Goal: Information Seeking & Learning: Learn about a topic

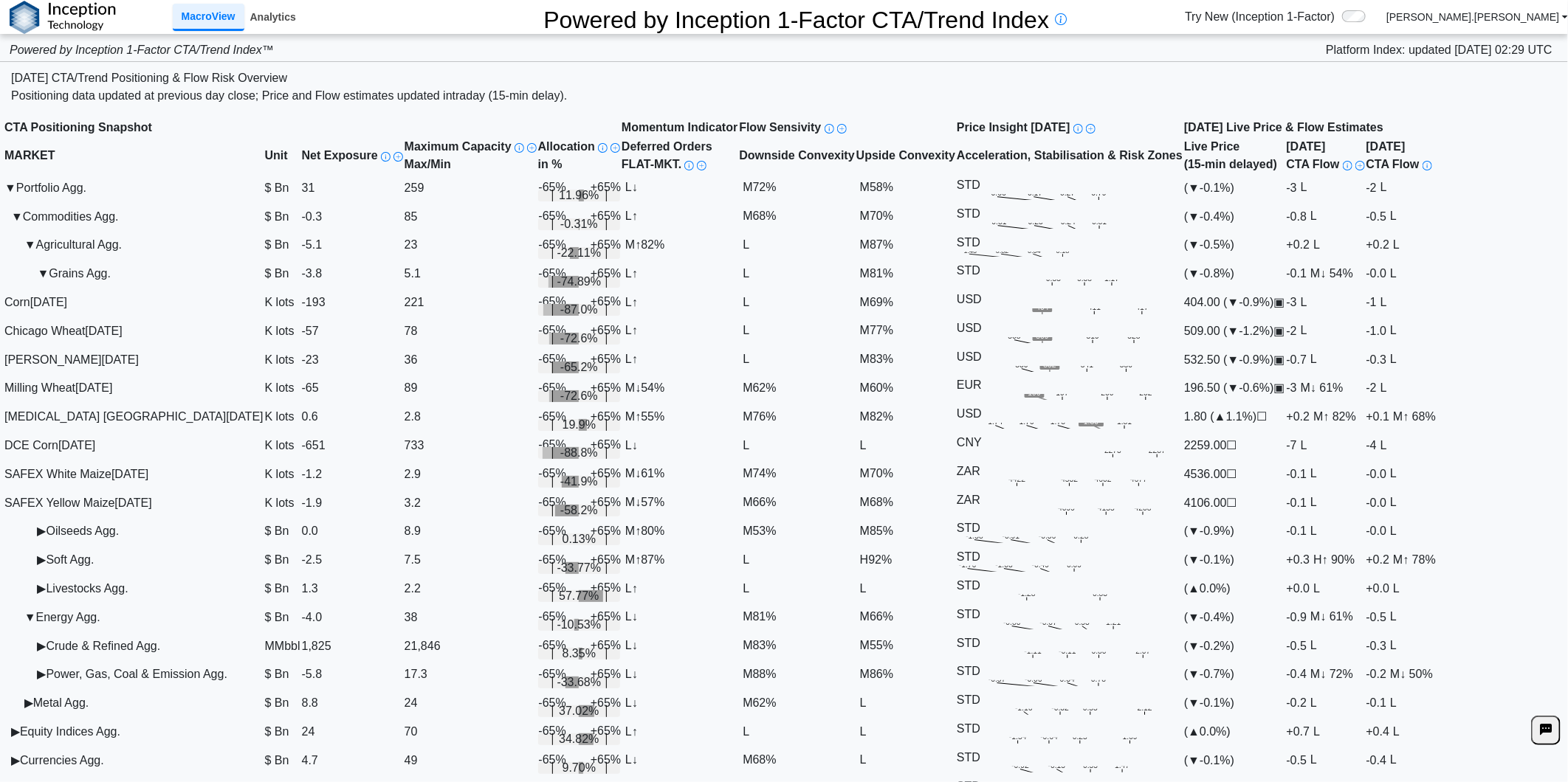
click at [268, 17] on link "Analytics" at bounding box center [273, 17] width 57 height 25
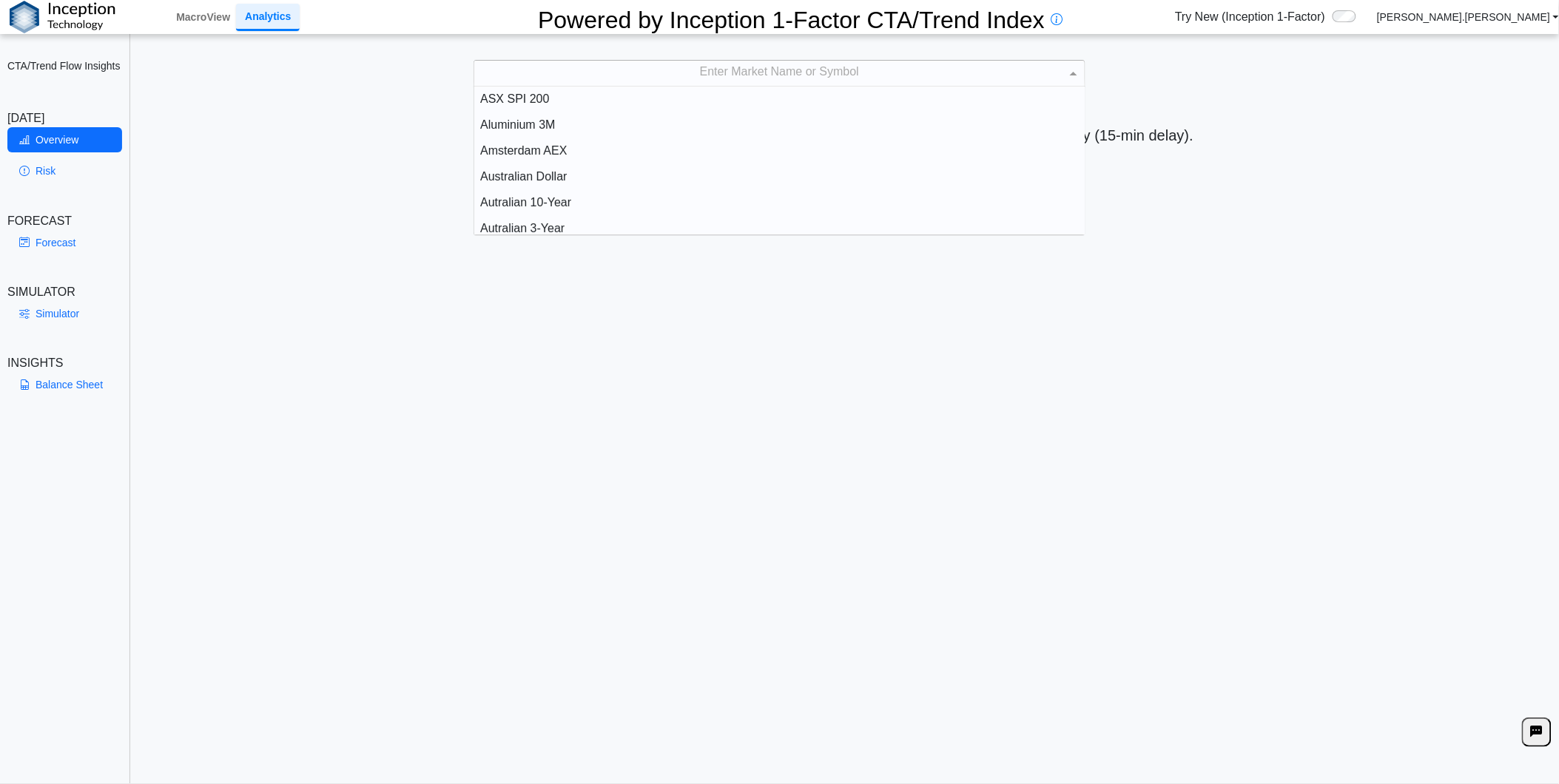
click at [890, 65] on div "Enter Market Name or Symbol" at bounding box center [780, 73] width 611 height 25
type input "****"
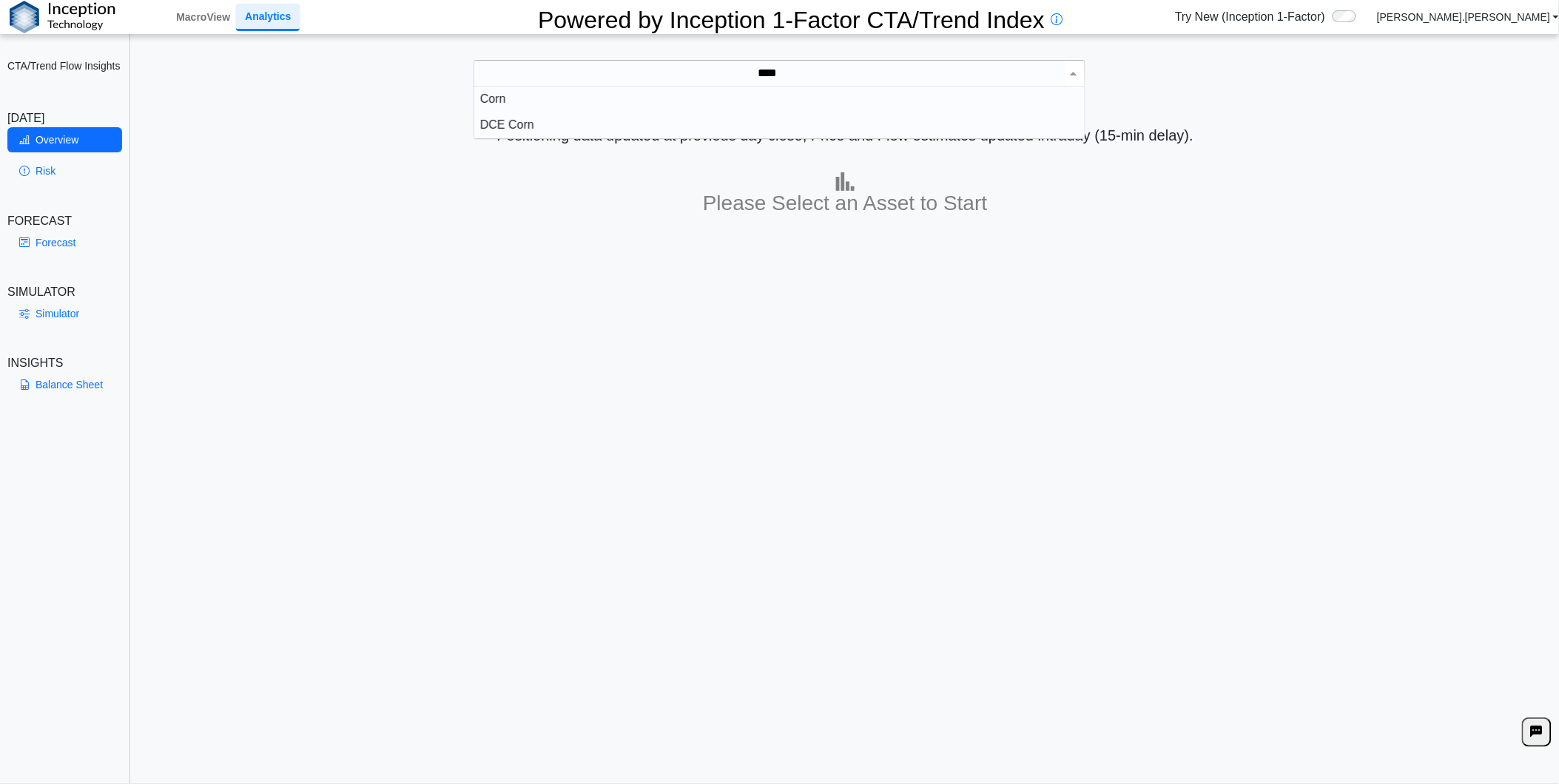
click at [885, 91] on div "Corn" at bounding box center [780, 99] width 611 height 26
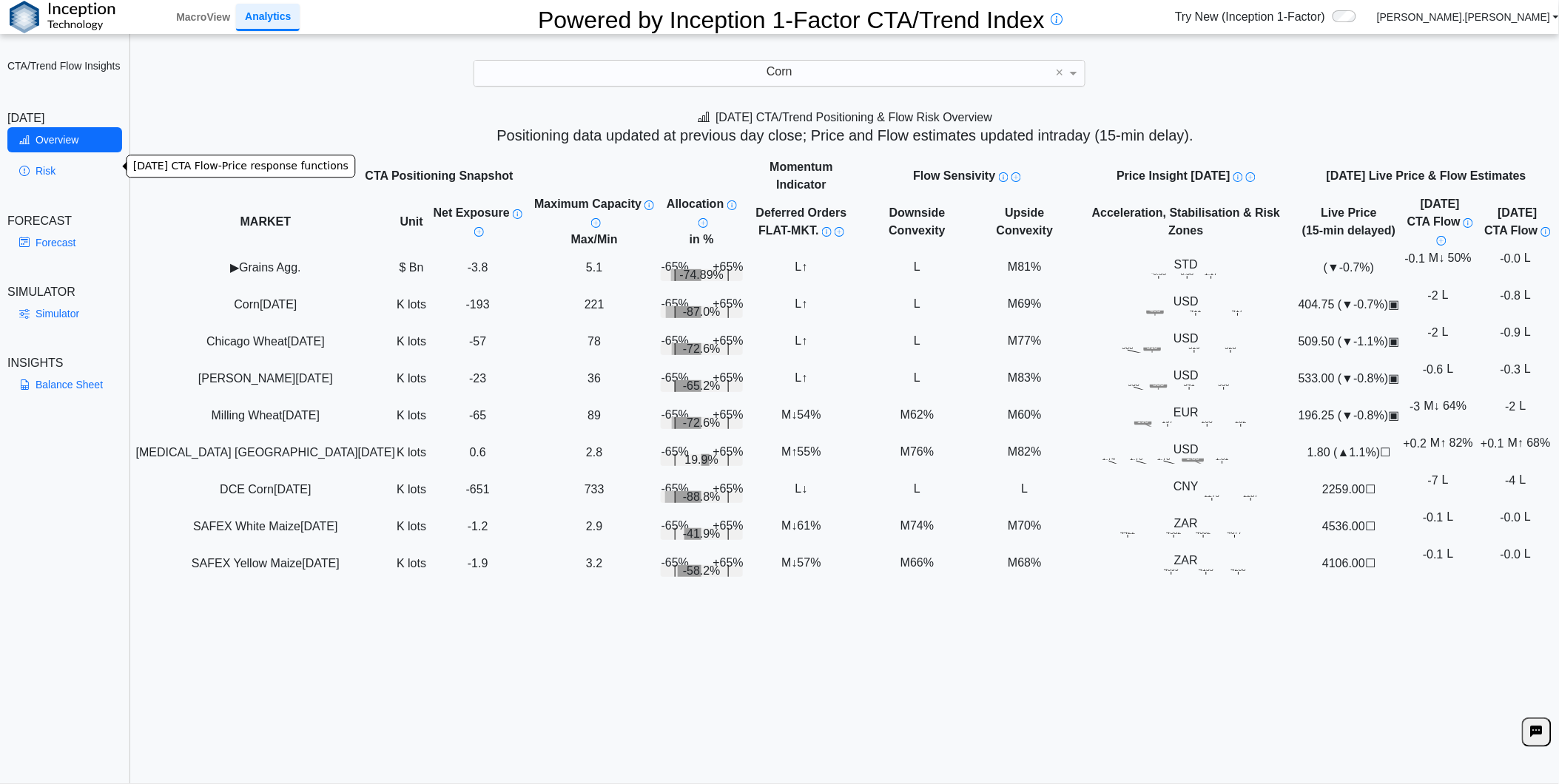
click at [62, 167] on link "Risk" at bounding box center [64, 170] width 114 height 25
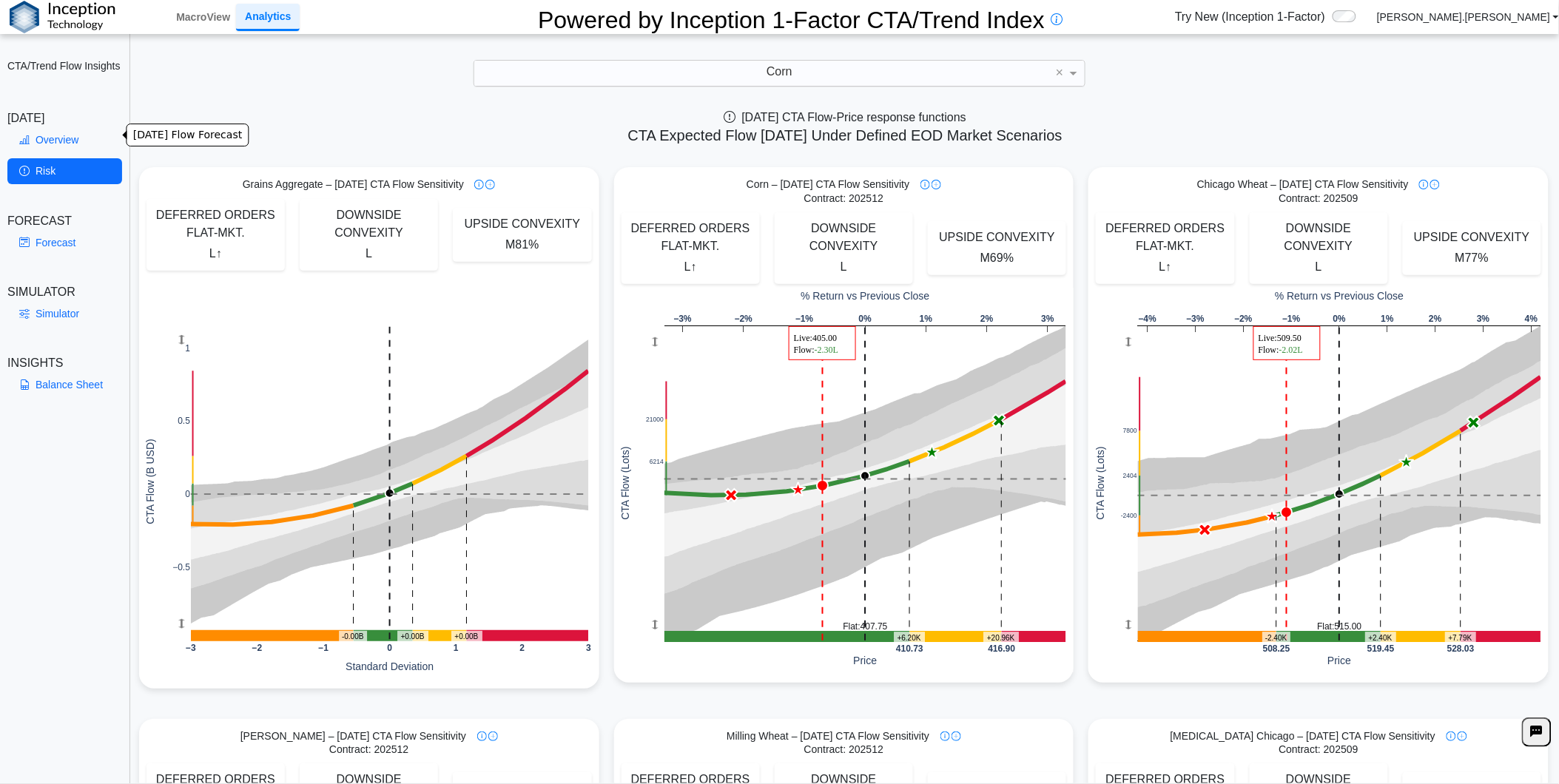
drag, startPoint x: 61, startPoint y: 138, endPoint x: 249, endPoint y: 189, distance: 194.8
click at [61, 138] on link "Overview" at bounding box center [64, 139] width 114 height 25
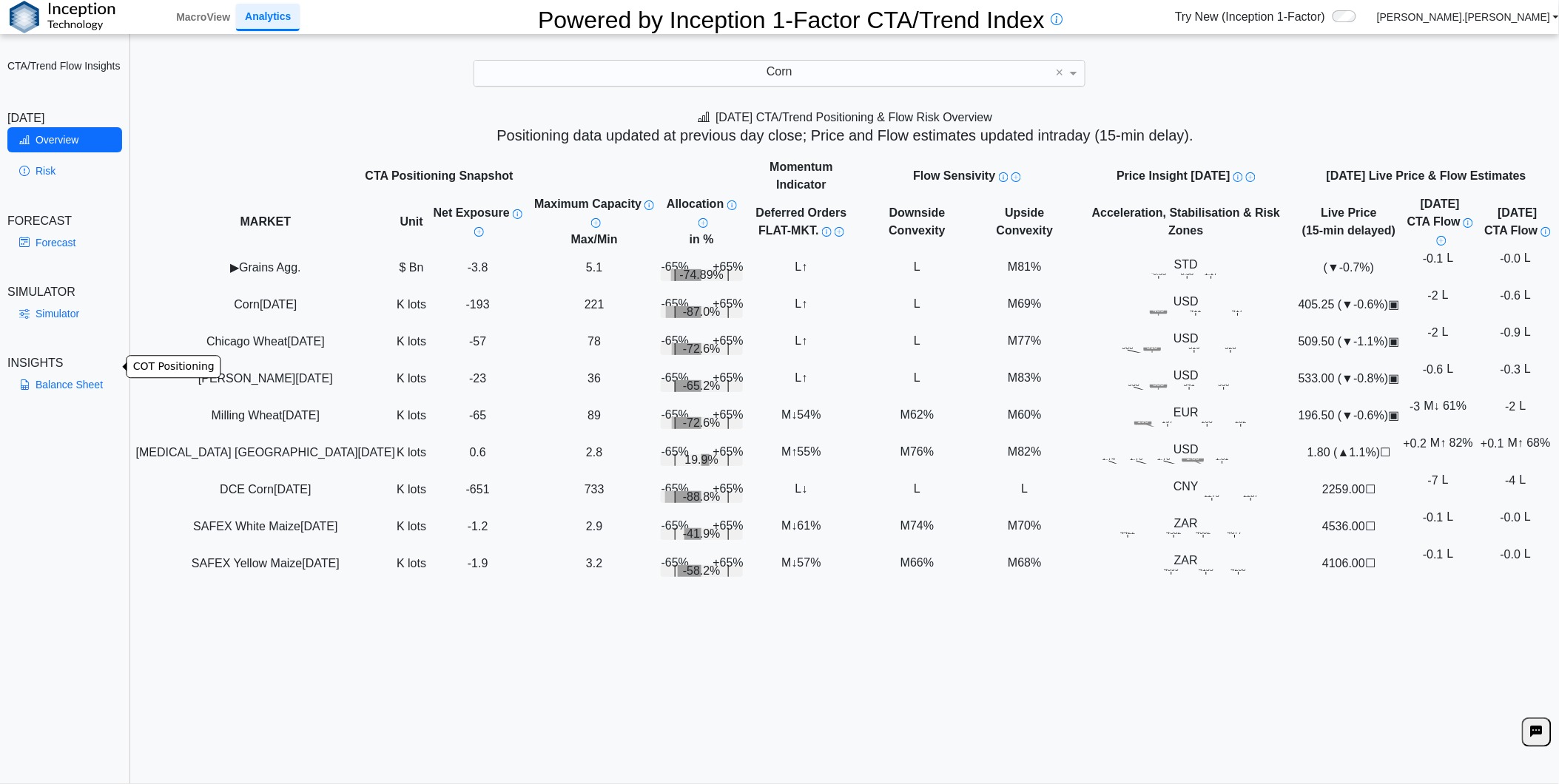
click at [55, 372] on link "Balance Sheet" at bounding box center [64, 384] width 114 height 25
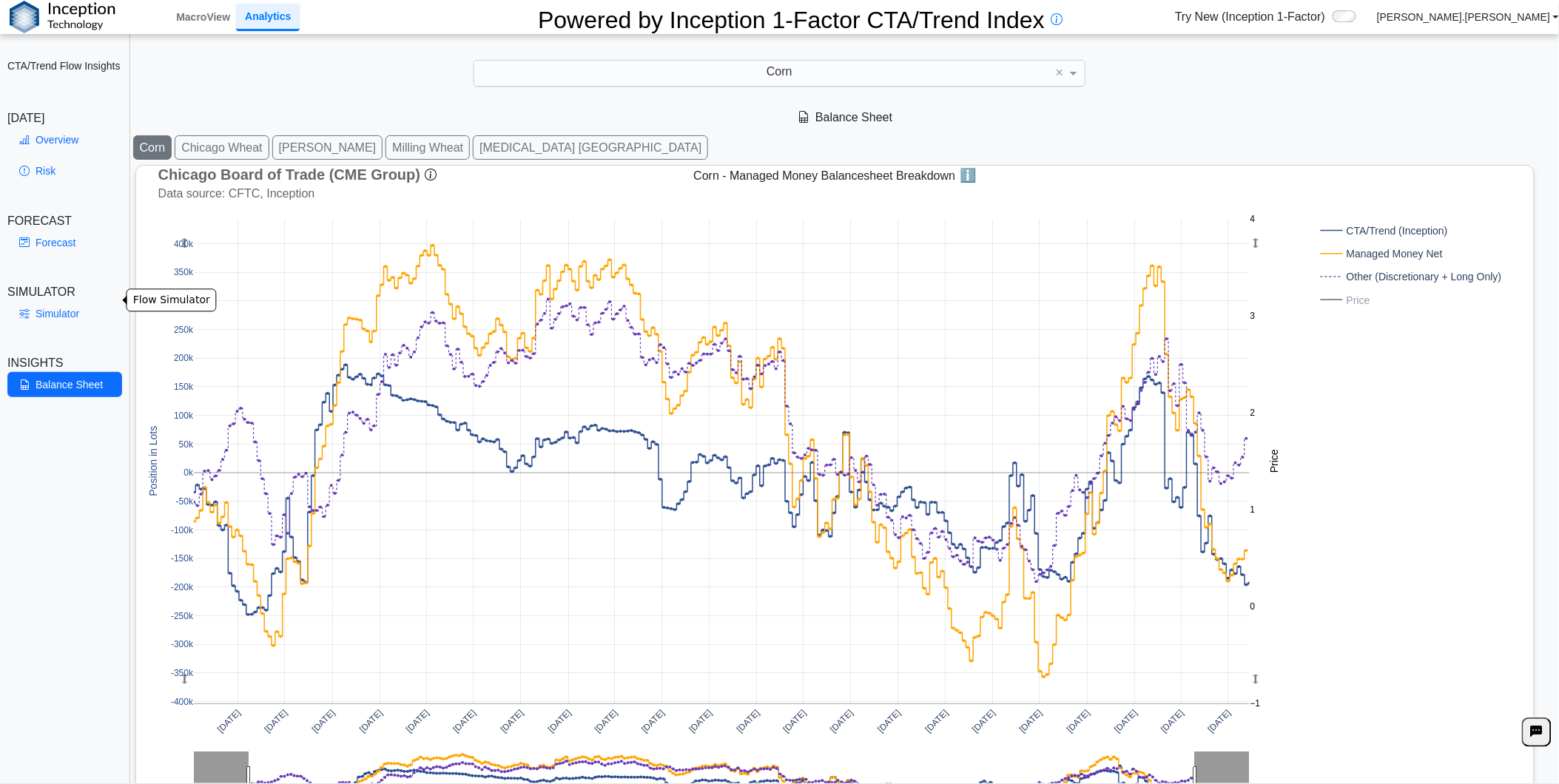
click at [86, 318] on div "Simulator" at bounding box center [64, 316] width 114 height 31
click at [82, 301] on link "Simulator" at bounding box center [64, 313] width 114 height 25
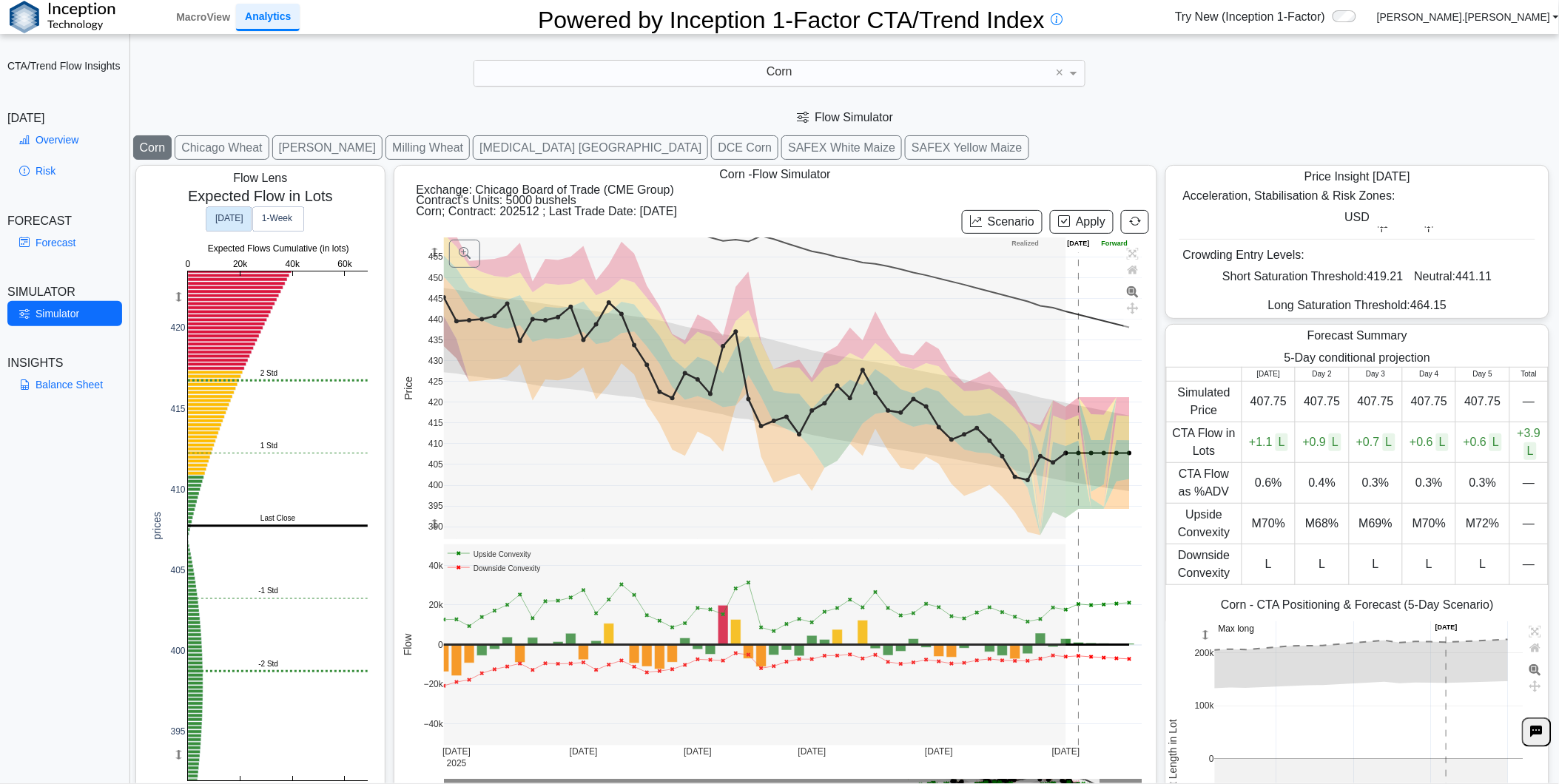
scroll to position [20, 0]
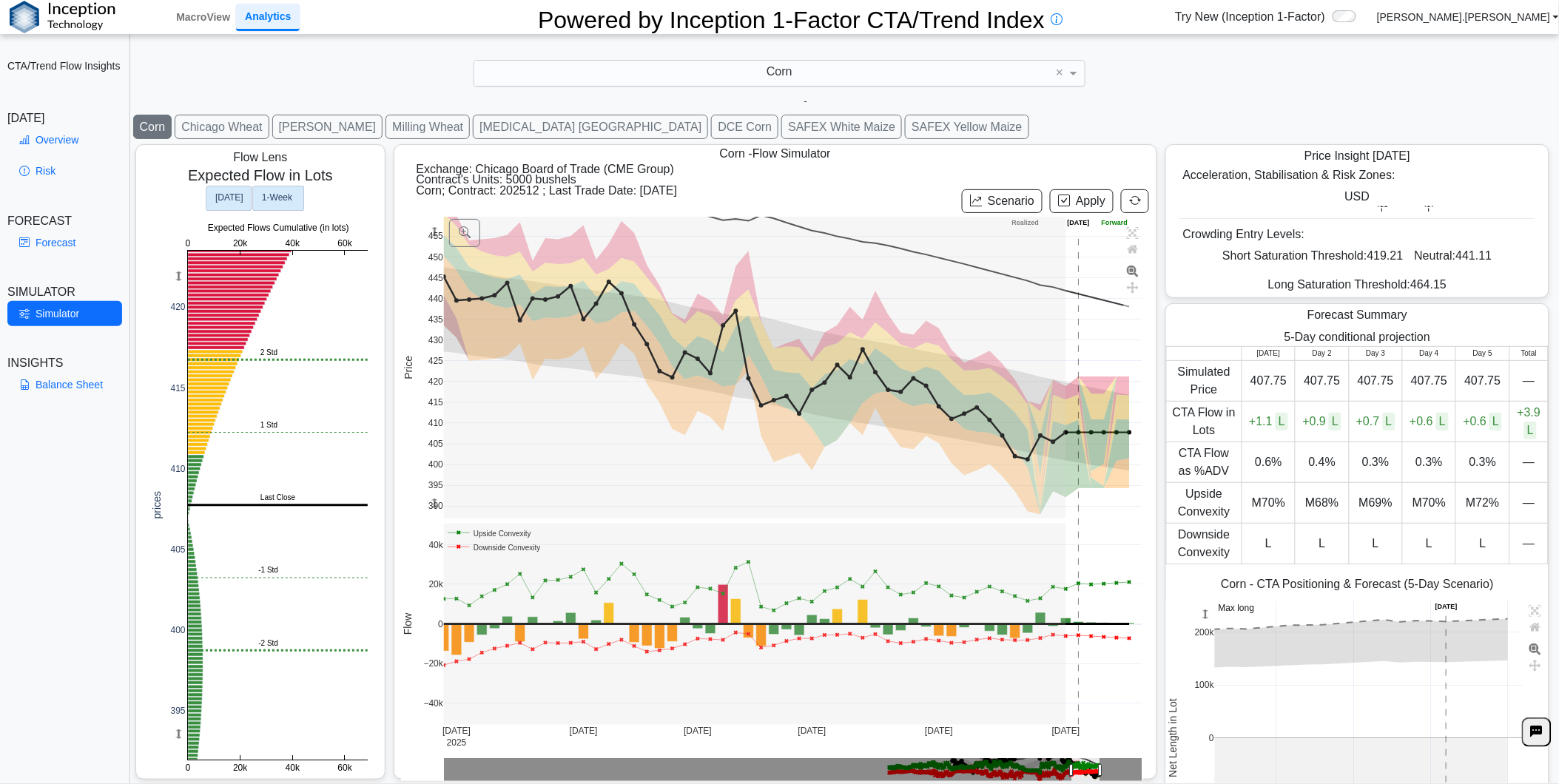
click at [276, 192] on text "1‑Week" at bounding box center [277, 198] width 31 height 11
